Goal: Task Accomplishment & Management: Use online tool/utility

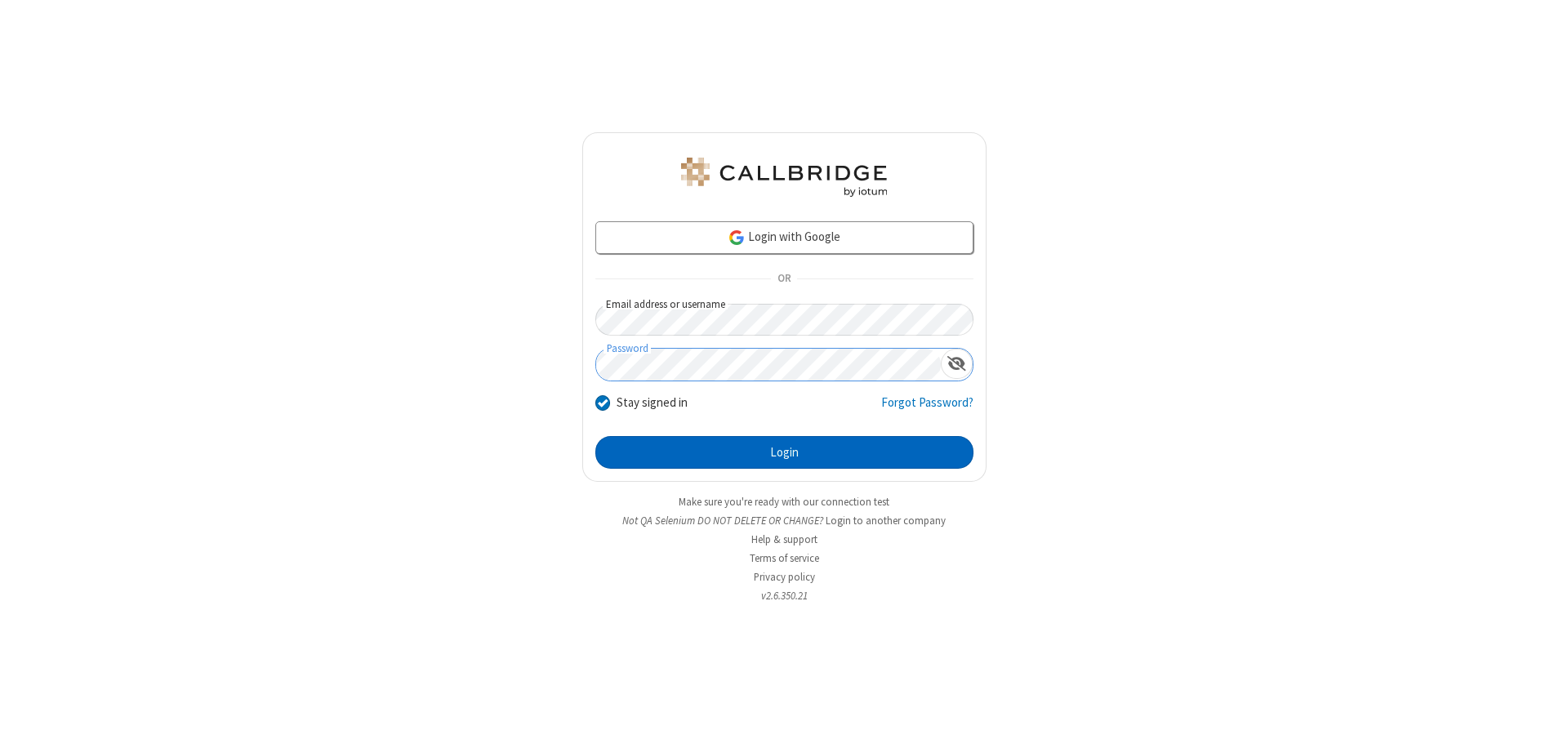
click at [784, 453] on button "Login" at bounding box center [784, 453] width 378 height 33
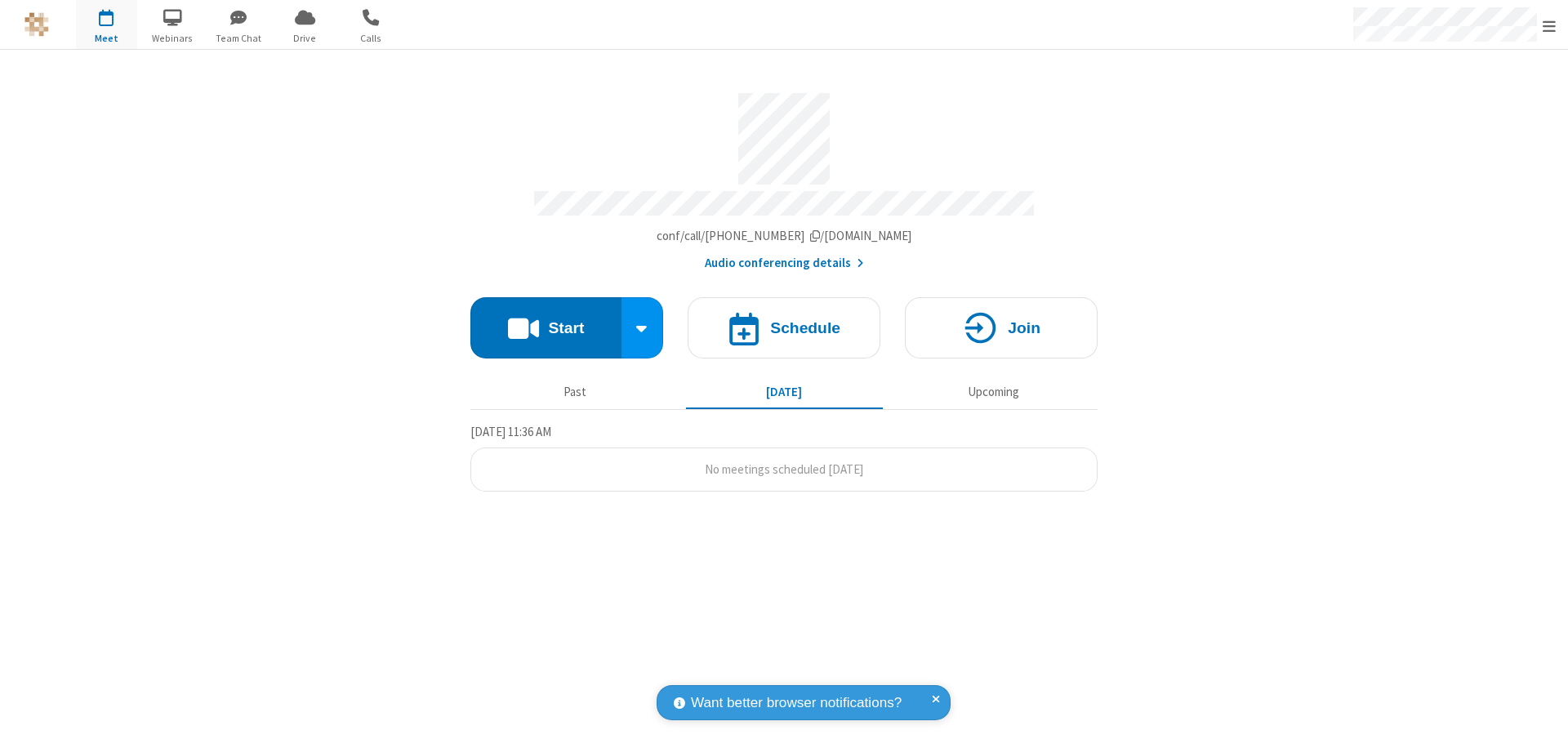
click at [545, 320] on button "Start" at bounding box center [545, 328] width 151 height 62
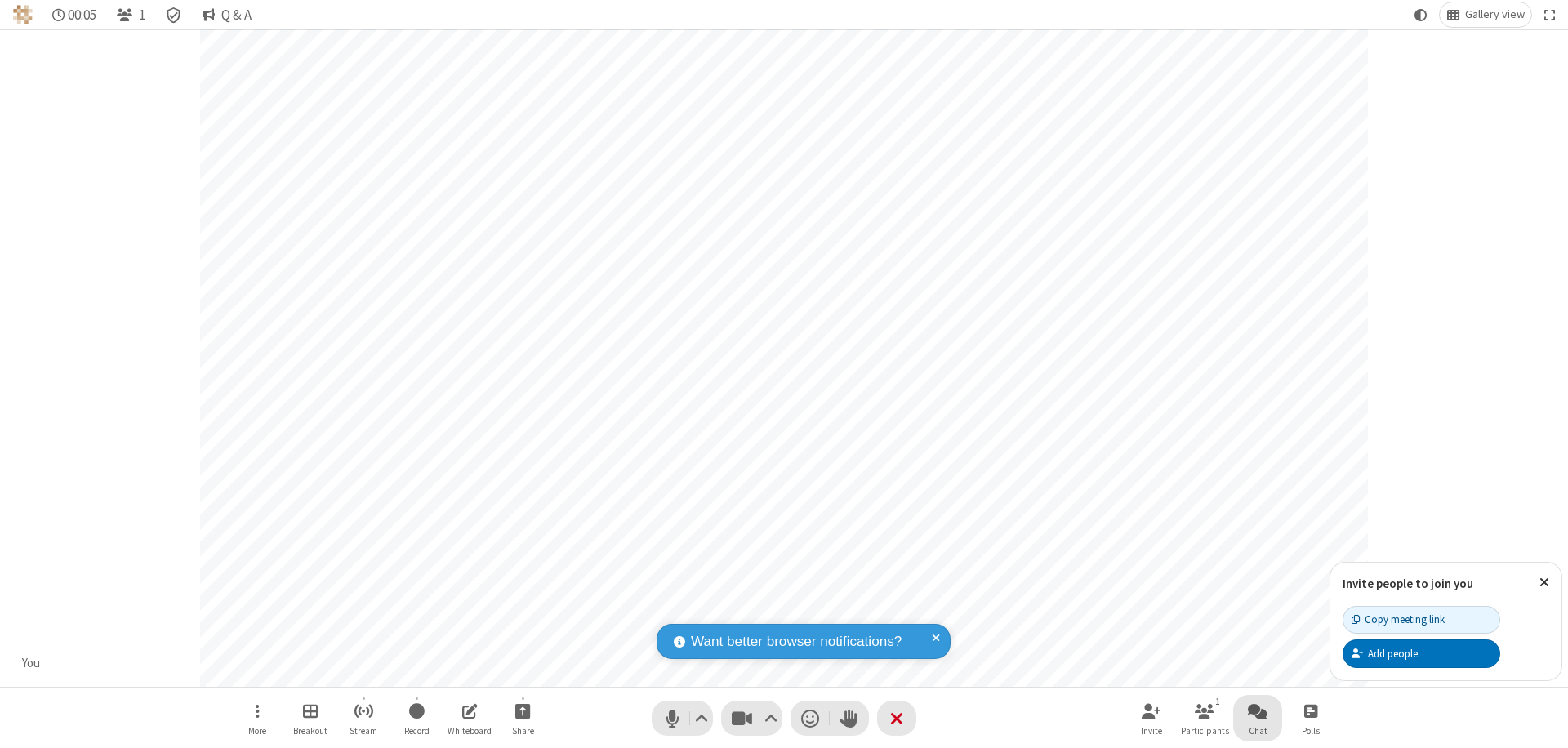
click at [1258, 711] on span "Open chat" at bounding box center [1257, 711] width 19 height 20
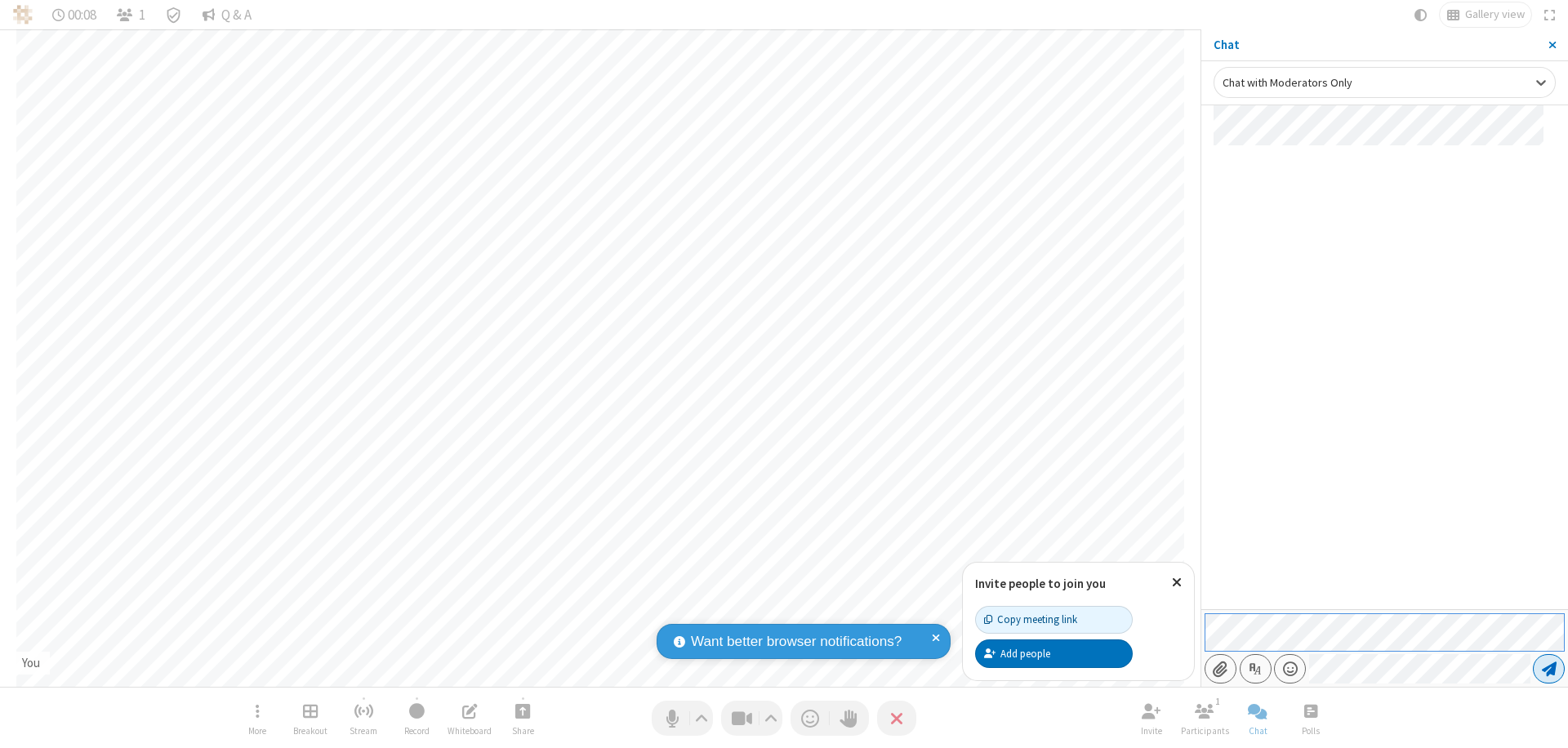
click at [1549, 669] on span "Send message" at bounding box center [1549, 669] width 14 height 16
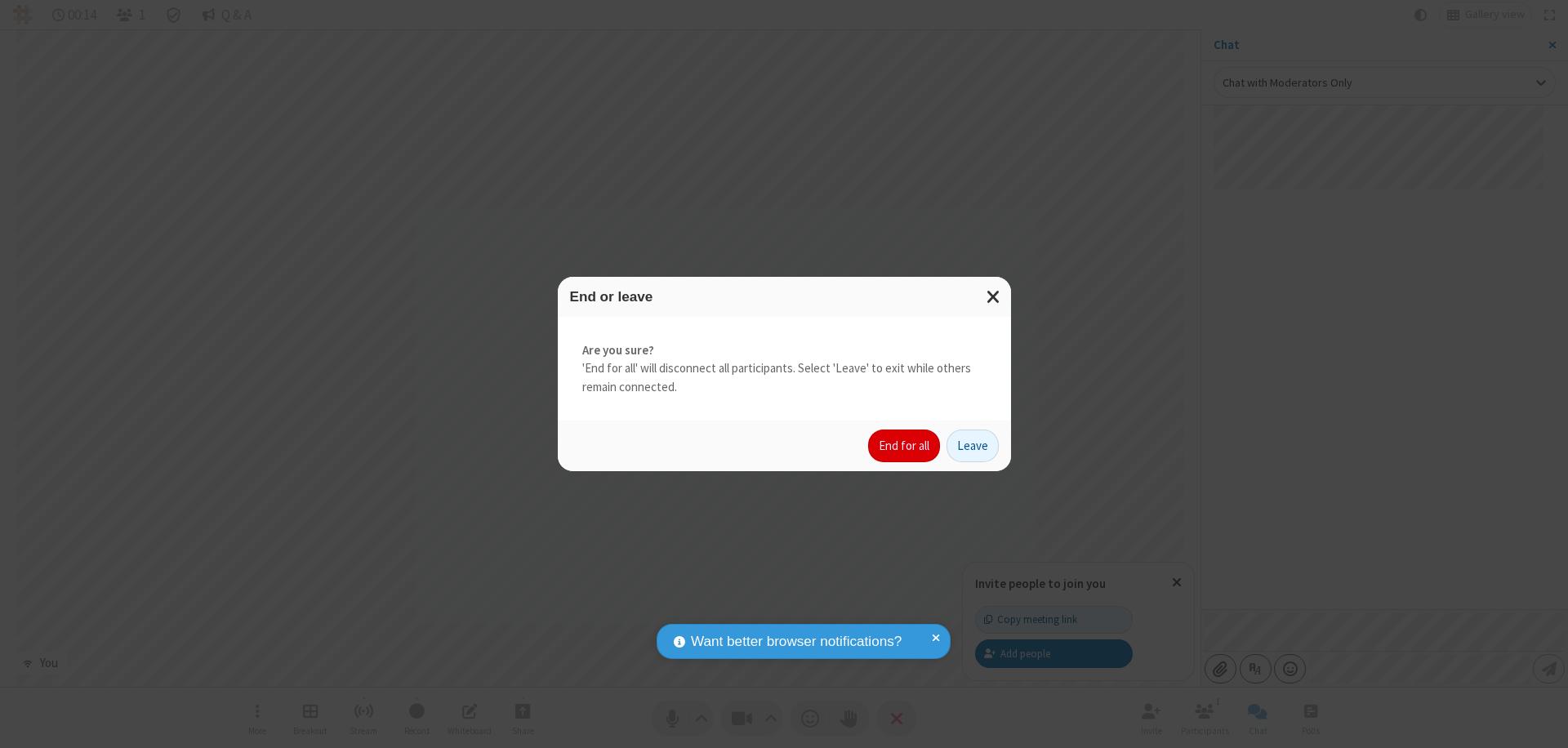
click at [905, 446] on button "End for all" at bounding box center [903, 446] width 72 height 33
